Goal: Find contact information: Find contact information

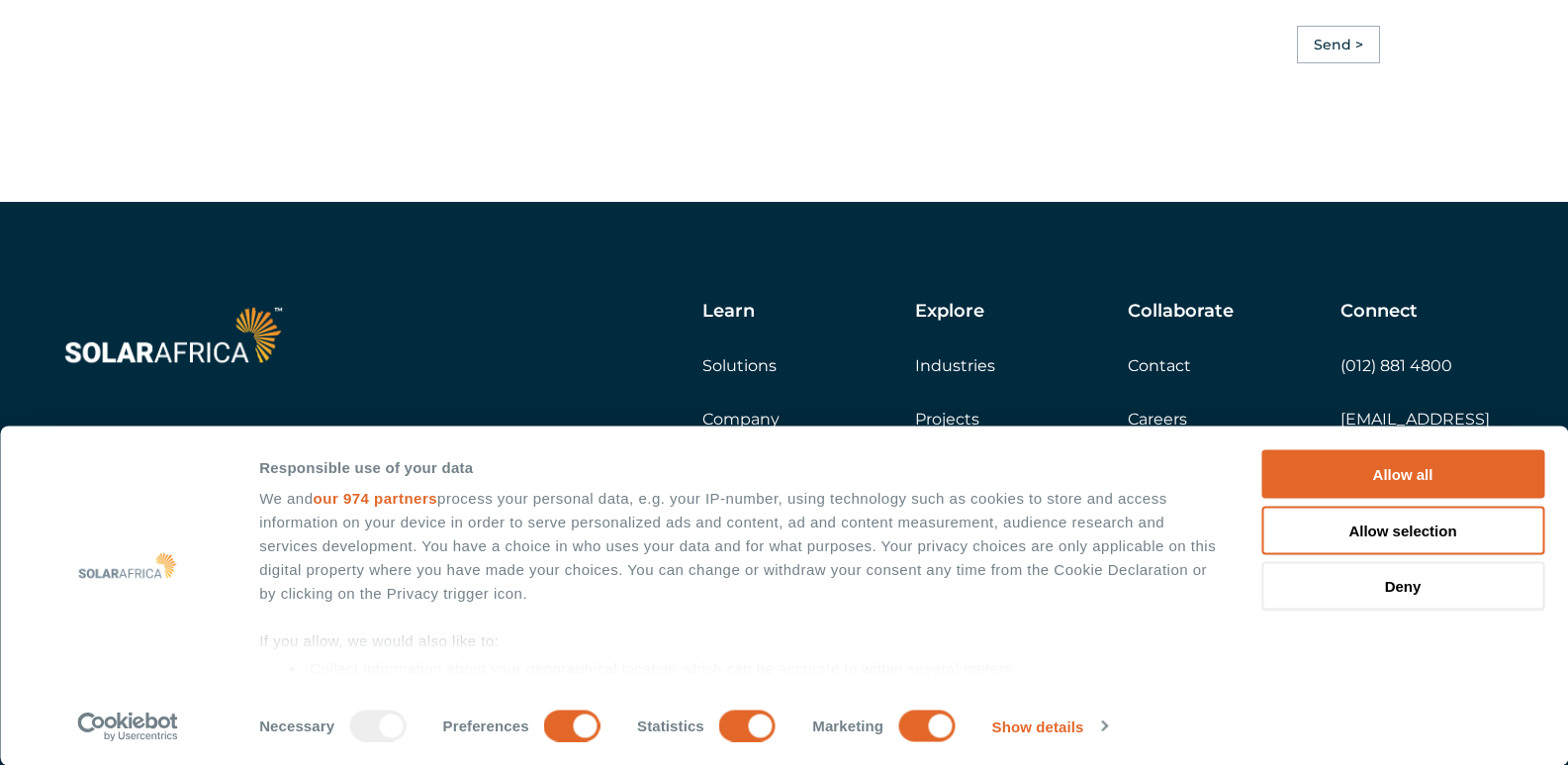
scroll to position [5646, 0]
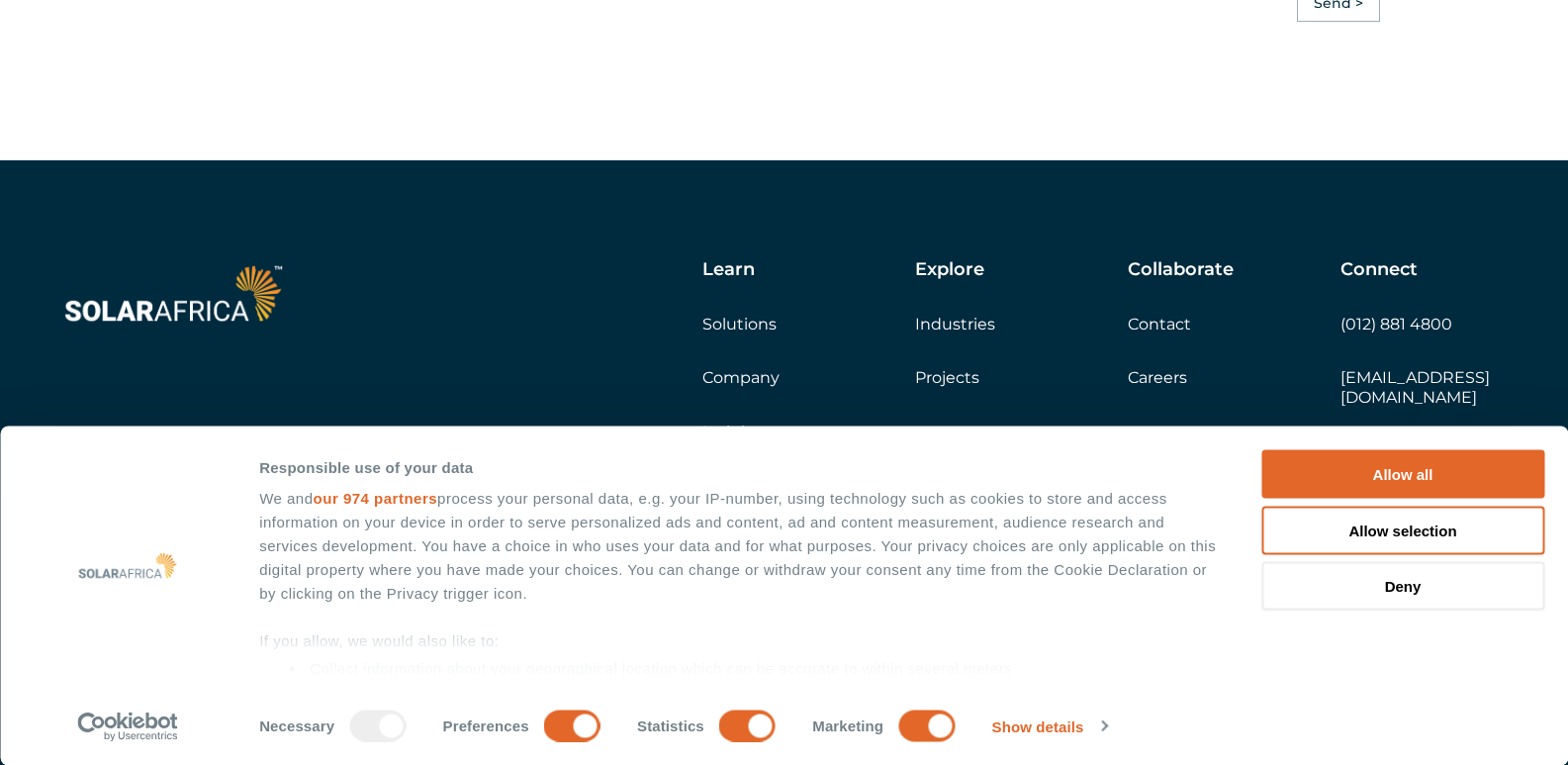
click at [1148, 333] on link "Contact" at bounding box center [1160, 323] width 64 height 19
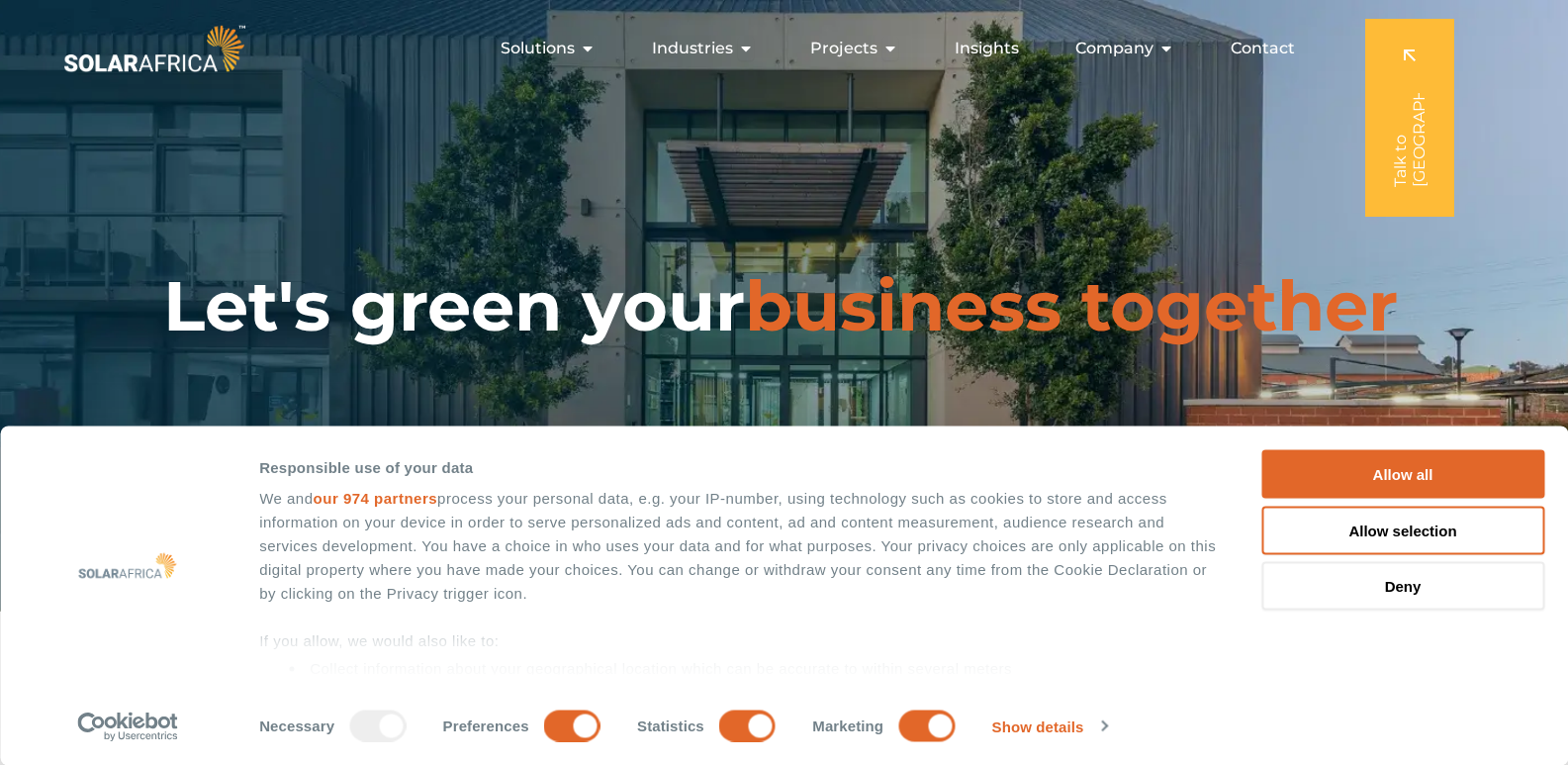
click at [1263, 52] on span "Contact" at bounding box center [1263, 49] width 65 height 24
